Goal: Task Accomplishment & Management: Manage account settings

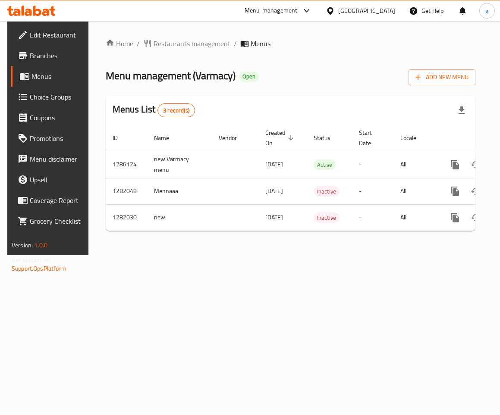
drag, startPoint x: 403, startPoint y: 238, endPoint x: 464, endPoint y: 237, distance: 61.3
click at [467, 237] on div "Home / Restaurants management / Menus Menu management ( Varmacy ) Open Add New …" at bounding box center [291, 138] width 370 height 200
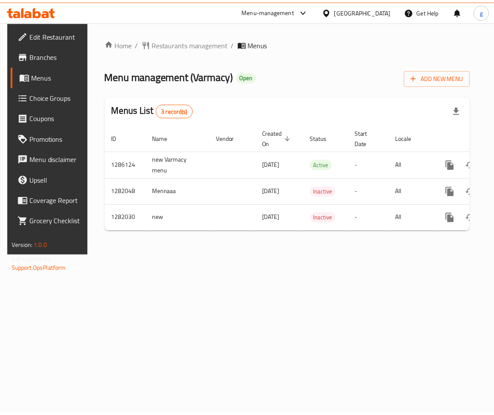
scroll to position [0, 47]
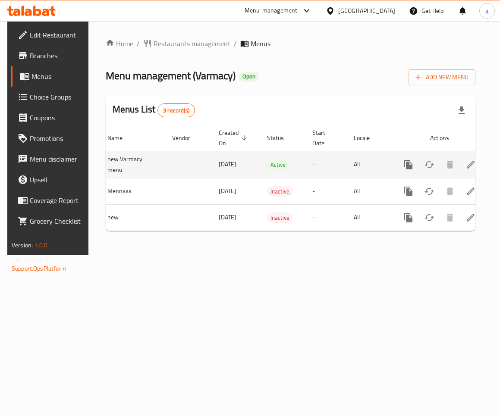
click at [468, 165] on icon "enhanced table" at bounding box center [470, 165] width 10 height 10
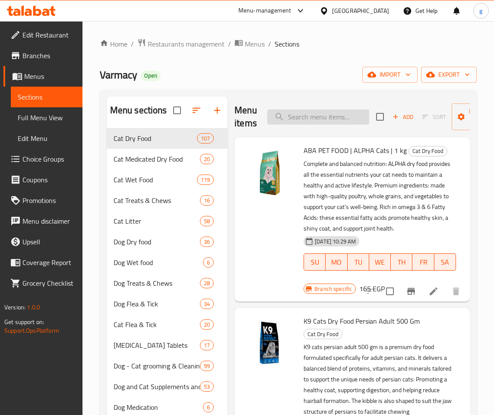
click at [310, 112] on input "search" at bounding box center [318, 117] width 102 height 15
paste input "Changes of BEWI | CAT DELICATIES | 1 kg:"
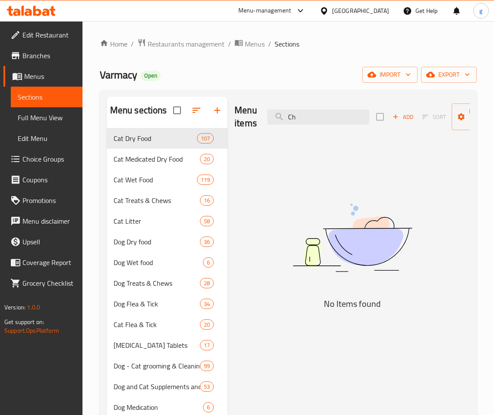
type input "C"
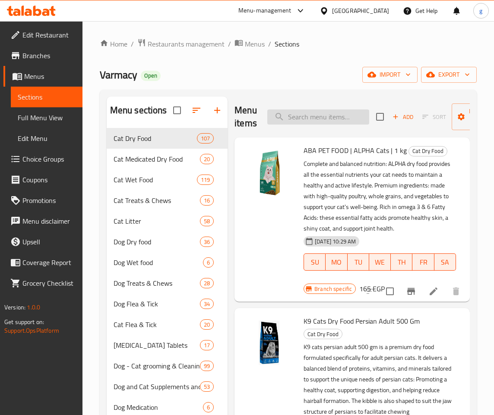
click at [330, 123] on input "search" at bounding box center [318, 117] width 102 height 15
paste input "BEWI | CAT DELICATIES | 1 kg"
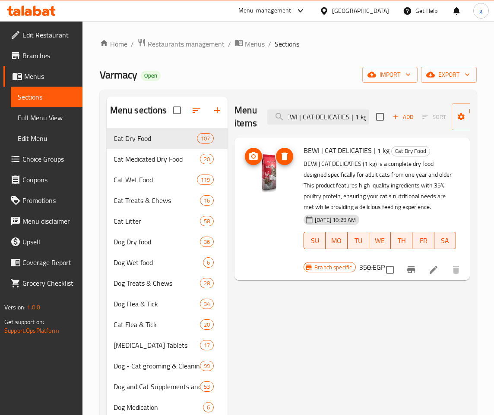
type input "BEWI | CAT DELICATIES | 1 kg"
click at [269, 162] on img at bounding box center [268, 172] width 55 height 55
click at [438, 274] on icon at bounding box center [433, 270] width 10 height 10
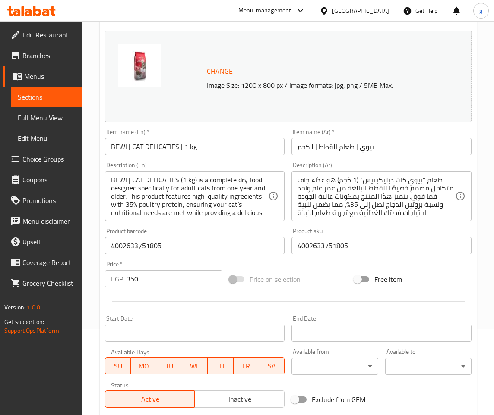
scroll to position [86, 0]
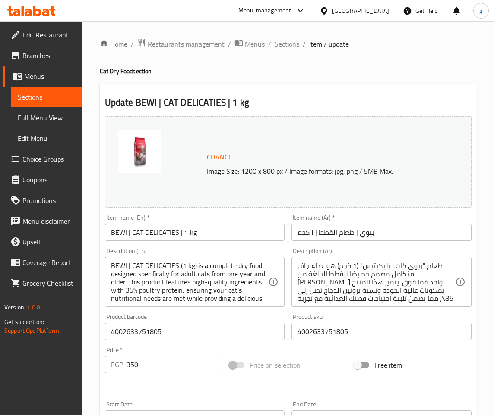
click at [201, 42] on span "Restaurants management" at bounding box center [186, 44] width 77 height 10
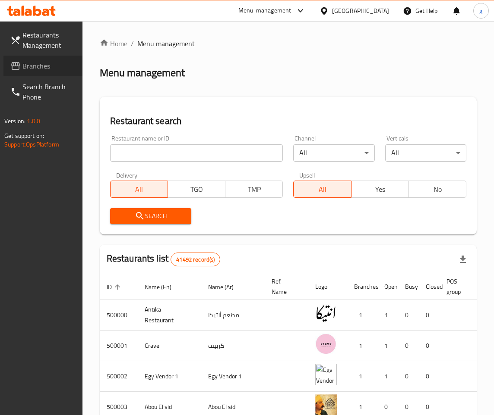
click at [15, 66] on icon at bounding box center [15, 66] width 9 height 8
